Goal: Information Seeking & Learning: Learn about a topic

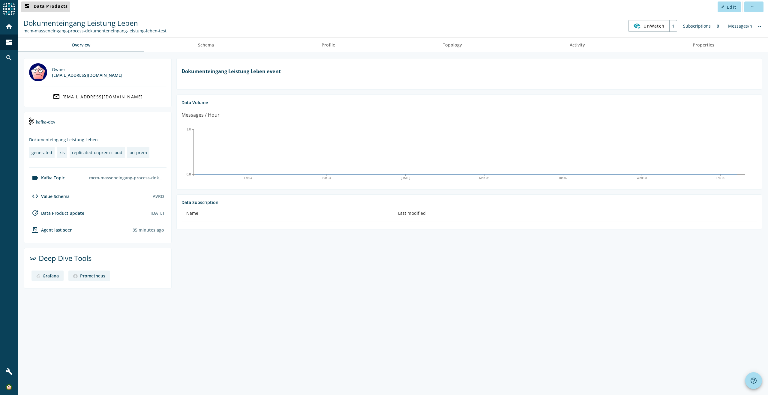
click at [58, 9] on span "dashboard Data Products" at bounding box center [45, 6] width 44 height 7
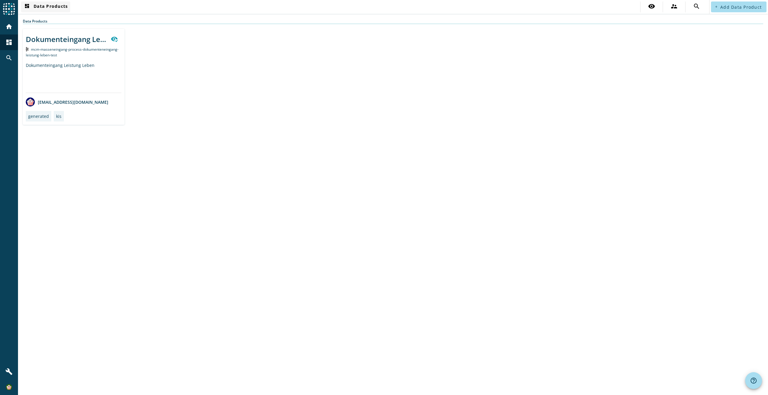
click at [43, 8] on span "dashboard Data Products" at bounding box center [45, 6] width 44 height 7
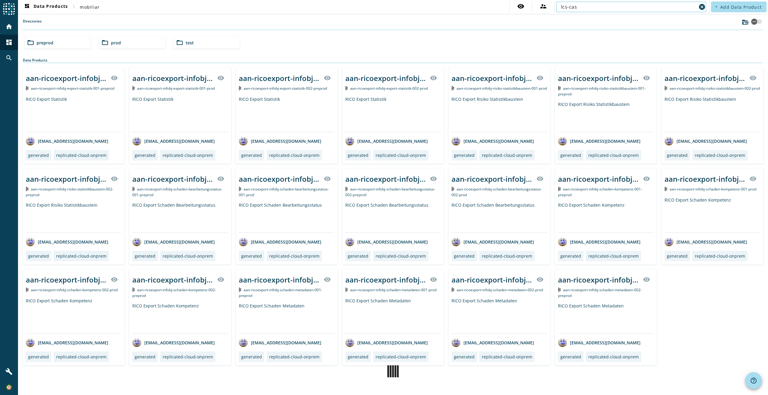
click at [590, 7] on input "lcs-cas" at bounding box center [629, 6] width 136 height 7
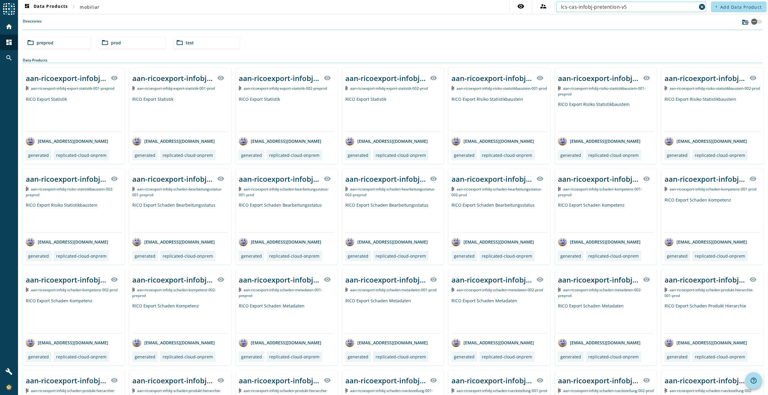
click at [125, 43] on div "folder_open prod" at bounding box center [132, 43] width 66 height 12
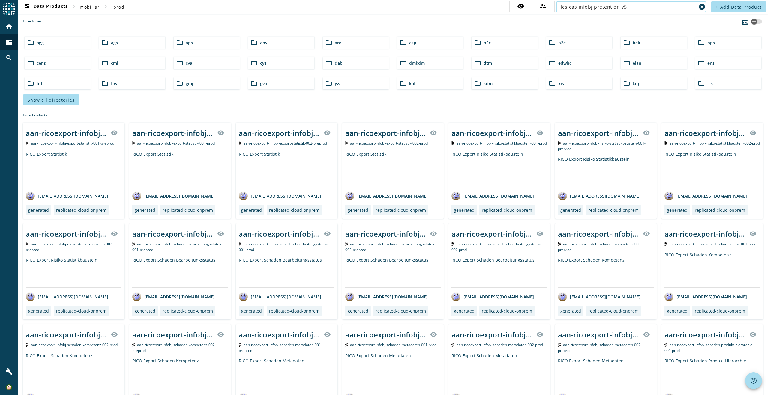
click at [642, 9] on input "lcs-cas-infobj-pretention-v5" at bounding box center [629, 6] width 136 height 7
type input "lcs-cas-infobj-pretention-v5"
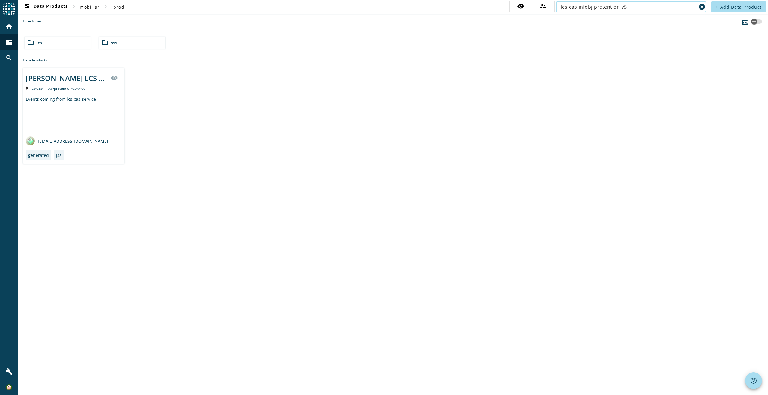
click at [79, 102] on div "Events coming from lcs-cas-service" at bounding box center [74, 113] width 96 height 35
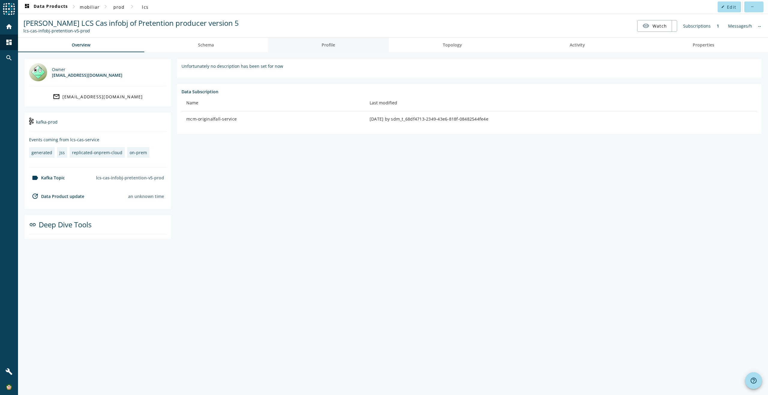
click at [316, 45] on link "Profile" at bounding box center [328, 45] width 121 height 14
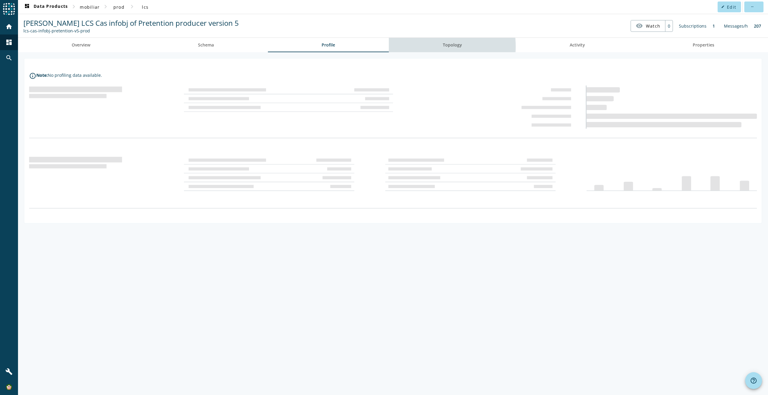
click at [443, 46] on link "Topology" at bounding box center [452, 45] width 127 height 14
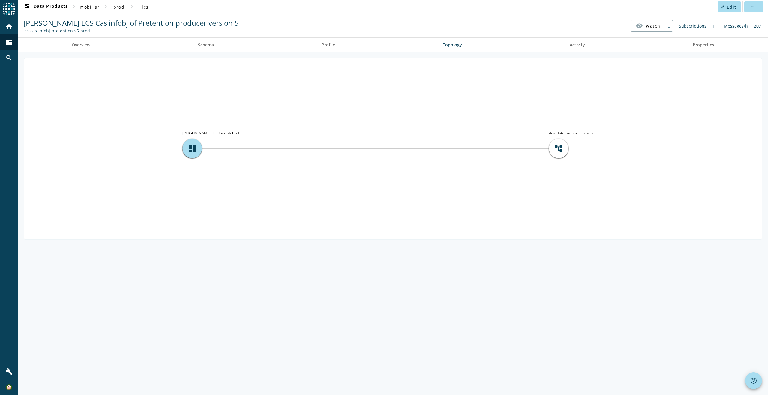
click at [572, 132] on tspan "dwv-datensammlerbv-servic..." at bounding box center [574, 132] width 50 height 5
click at [48, 32] on div "lcs-cas-infobj-pretention-v5-prod" at bounding box center [130, 31] width 215 height 6
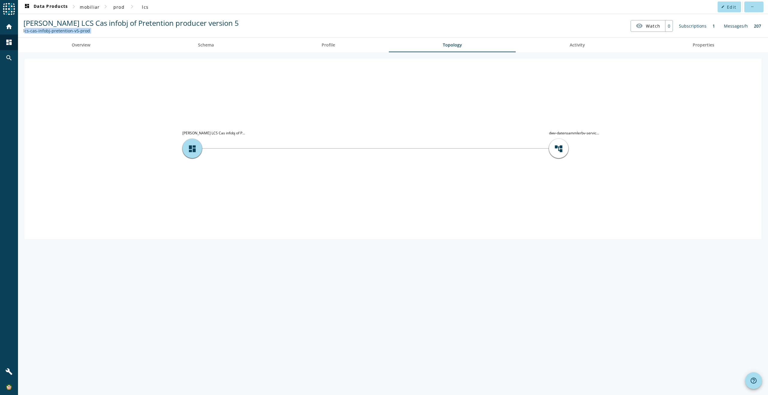
click at [48, 32] on div "lcs-cas-infobj-pretention-v5-prod" at bounding box center [130, 31] width 215 height 6
copy nav "lcs-cas-infobj-pretention-v5-prod visibility Watch"
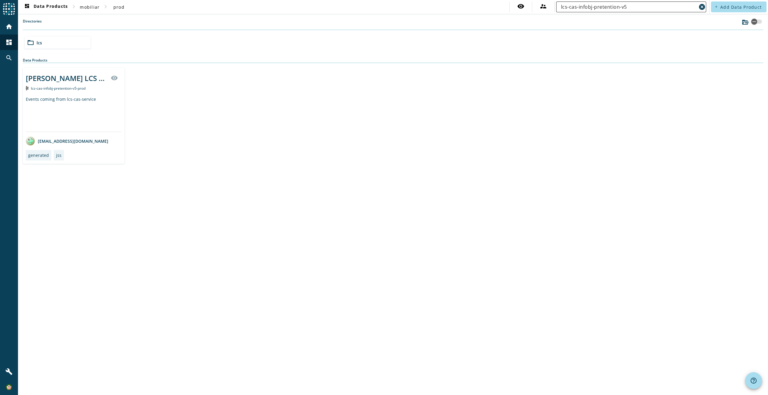
click at [624, 5] on input "lcs-cas-infobj-pretention-v5" at bounding box center [629, 6] width 136 height 7
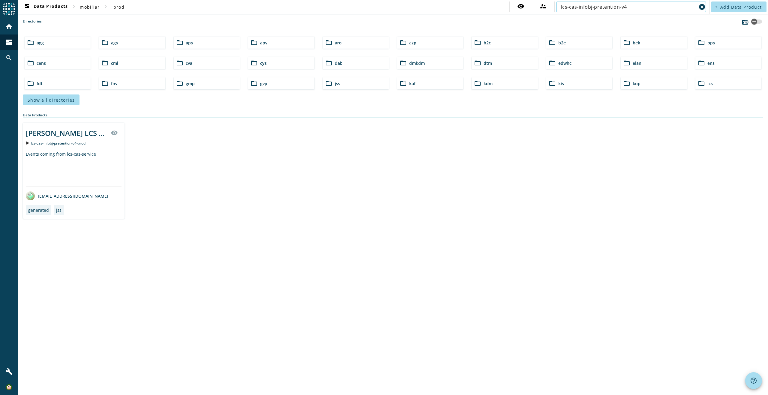
type input "lcs-cas-infobj-pretention-v4"
click at [73, 139] on div "[PERSON_NAME] LCS Cas infobj of Pretention producer version 4 visibility" at bounding box center [74, 133] width 96 height 14
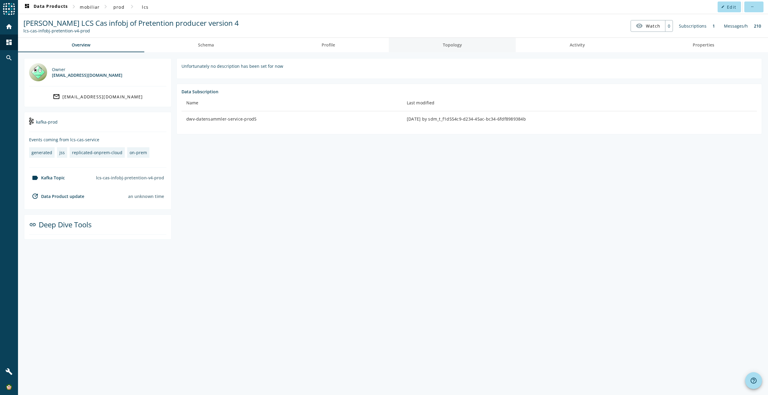
click at [455, 49] on span "Topology" at bounding box center [452, 45] width 19 height 14
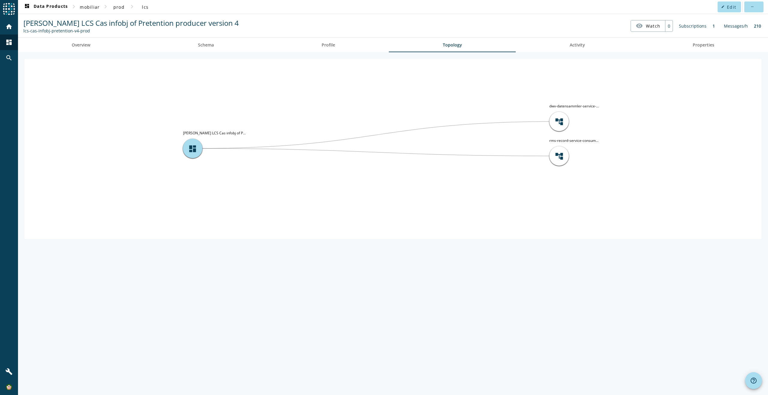
click at [531, 202] on icon "account_tree dwv-datensammler-service-... account_tree rms-record-service-consu…" at bounding box center [392, 148] width 737 height 180
